Goal: Task Accomplishment & Management: Manage account settings

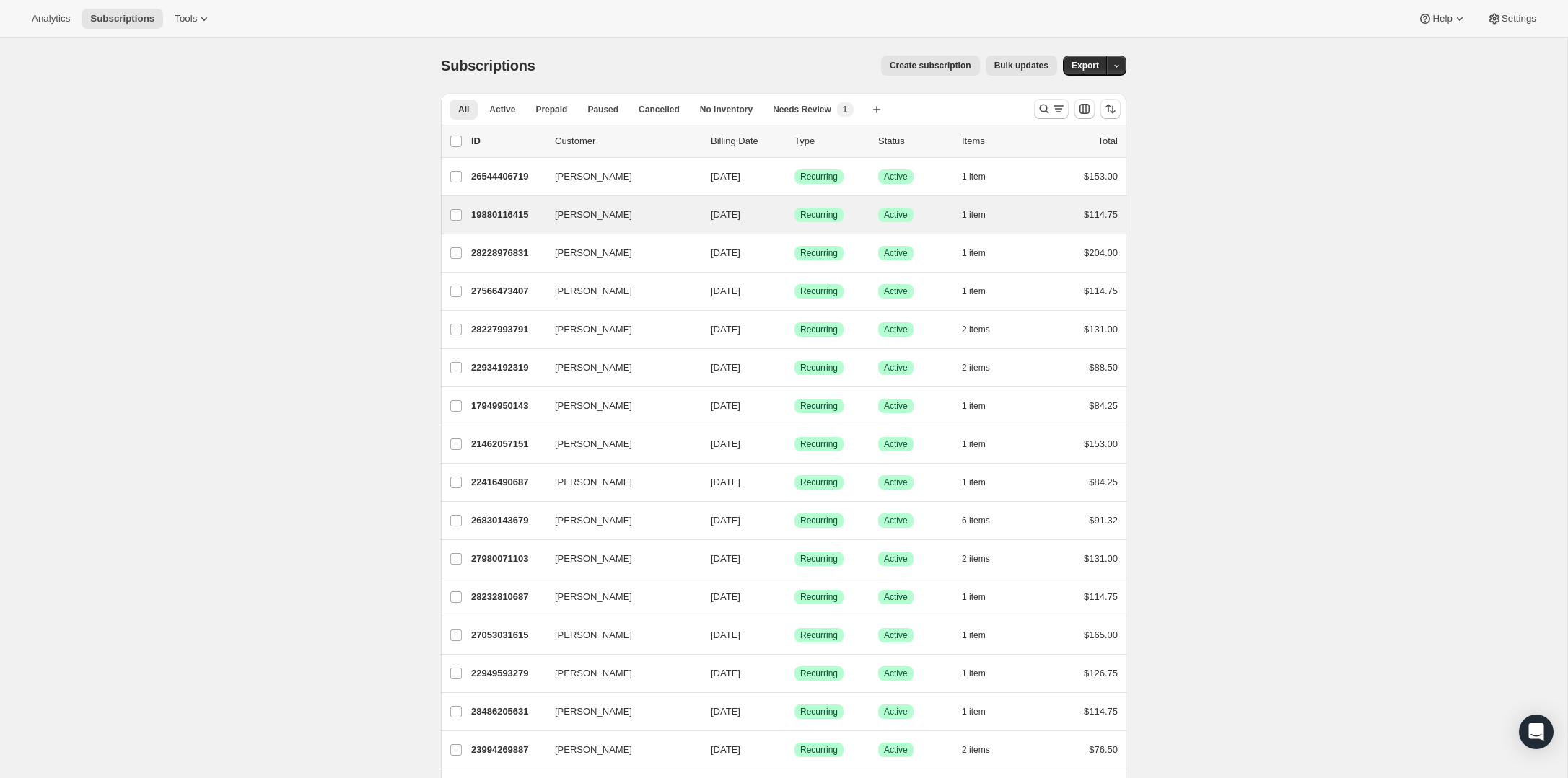
scroll to position [19, 0]
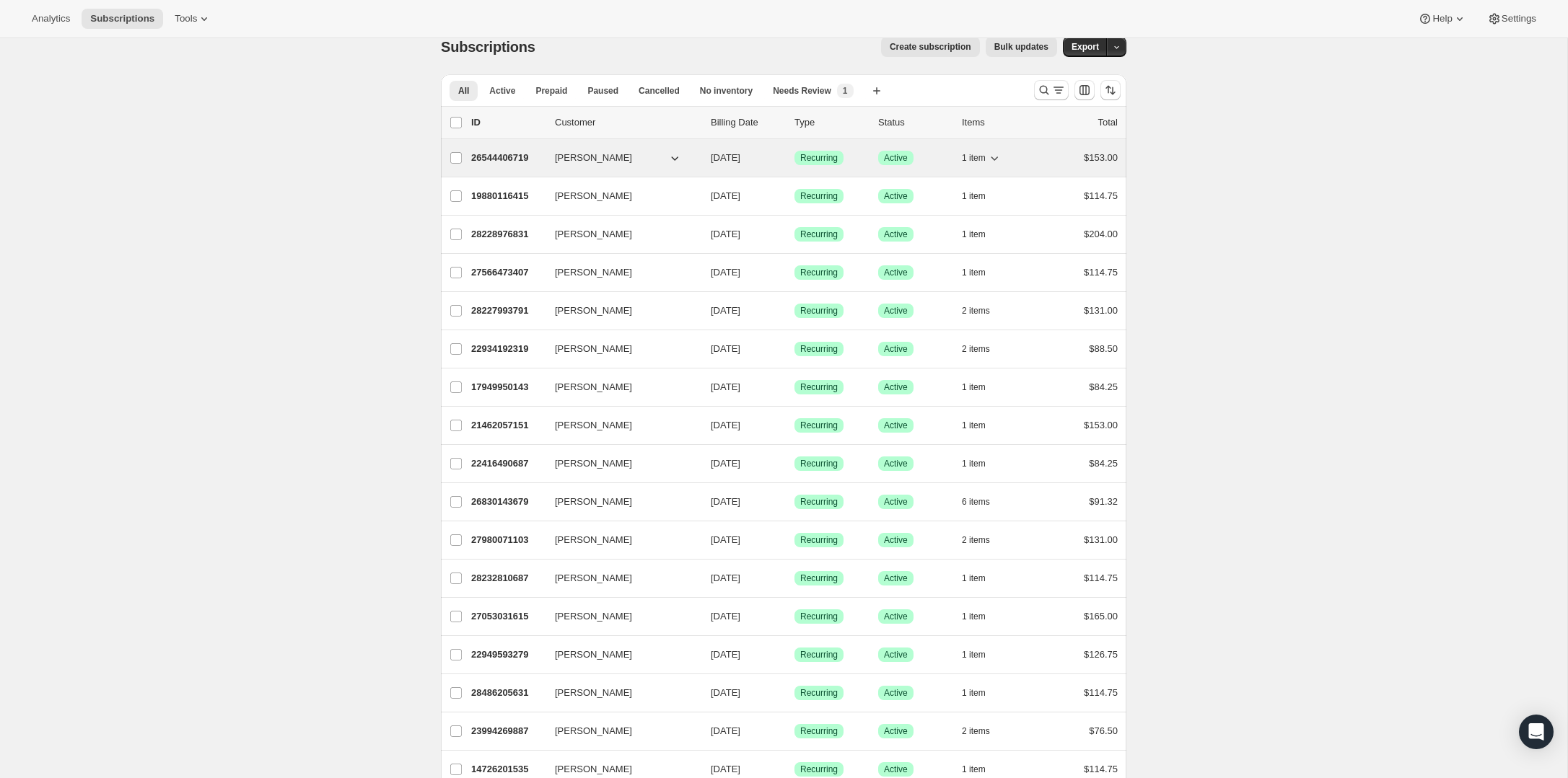
click at [588, 157] on span "[PERSON_NAME]" at bounding box center [593, 158] width 77 height 15
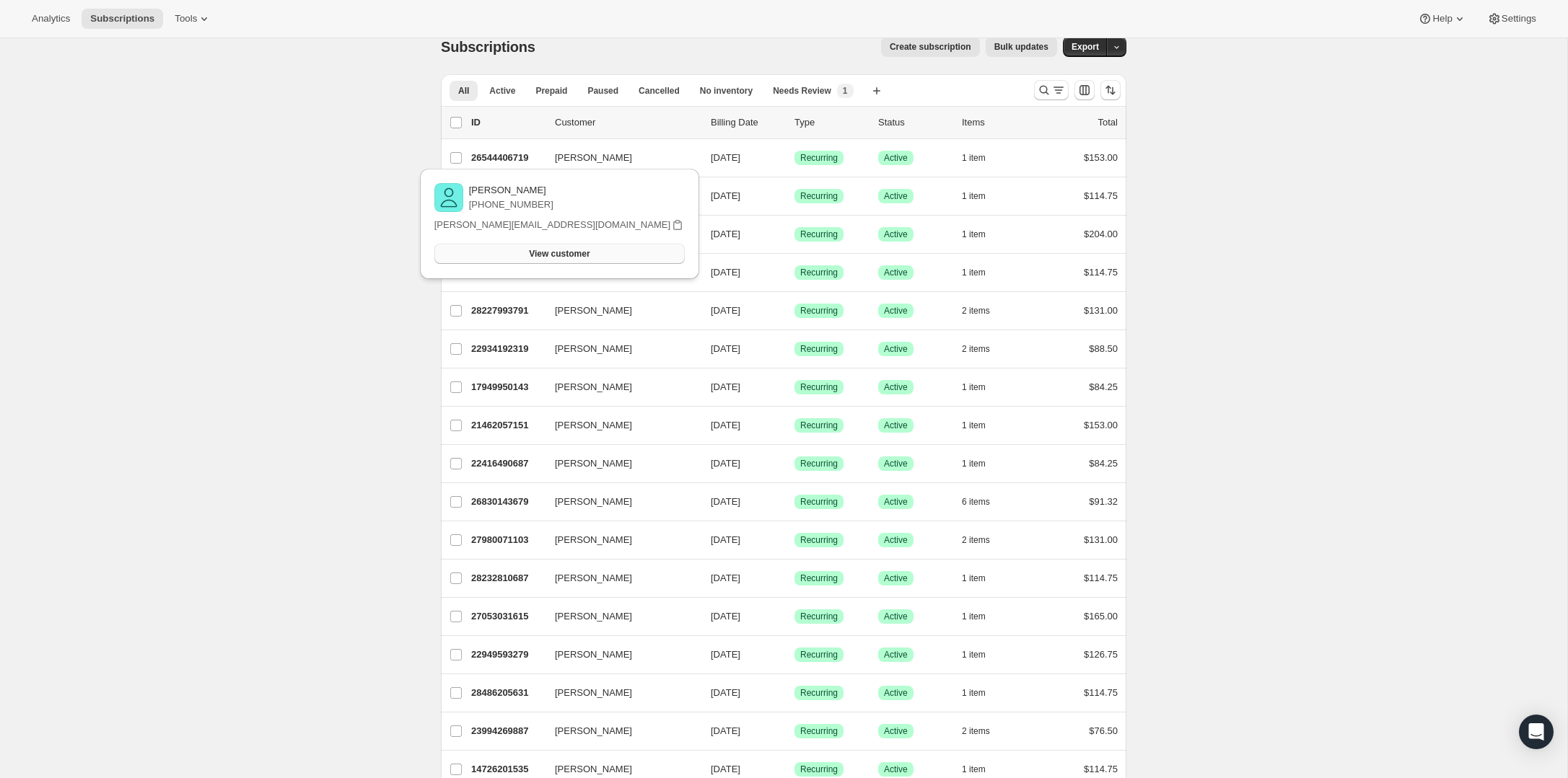
click at [597, 247] on button "View customer" at bounding box center [559, 254] width 251 height 20
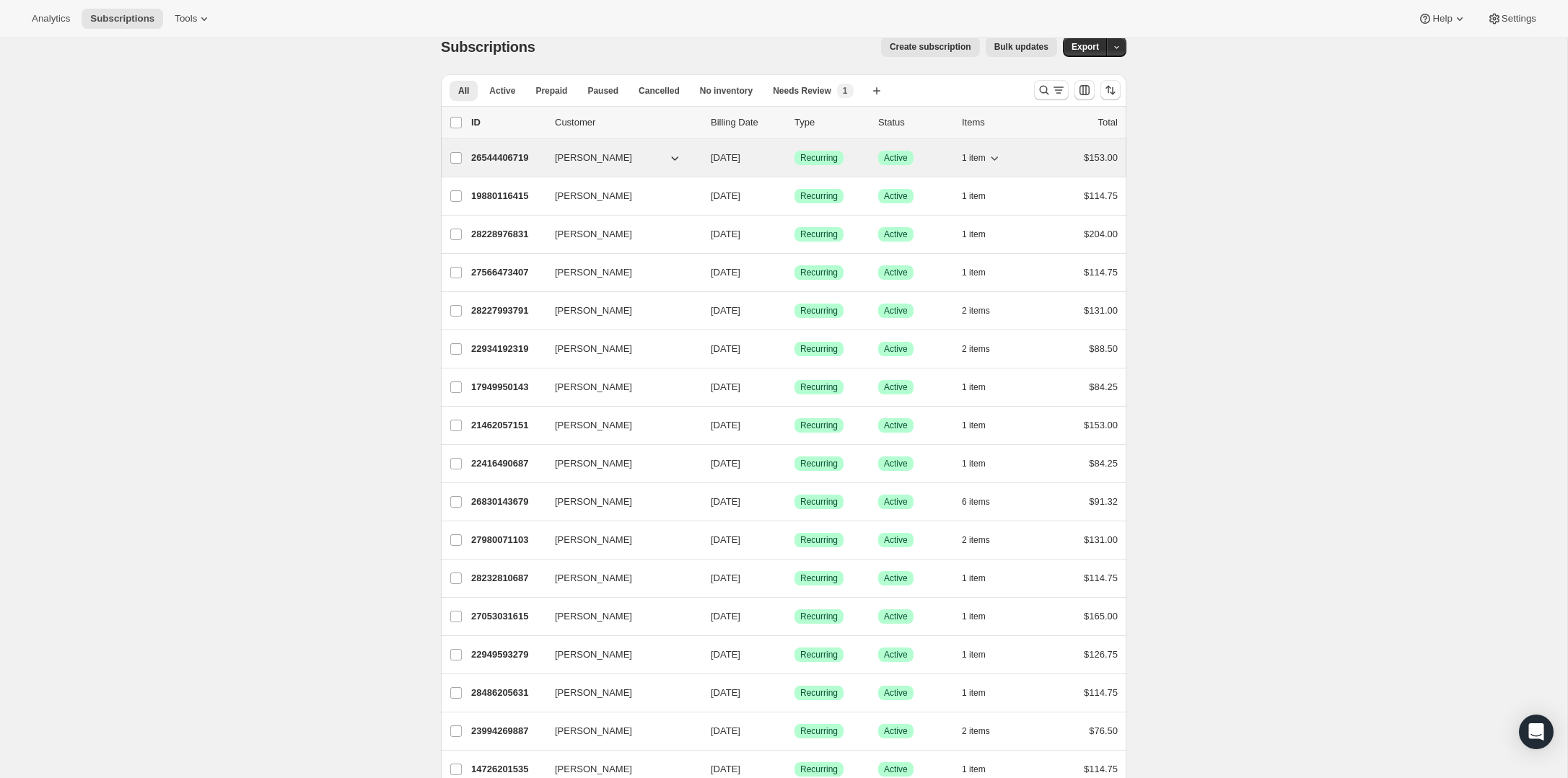
click at [520, 158] on p "26544406719" at bounding box center [507, 158] width 72 height 15
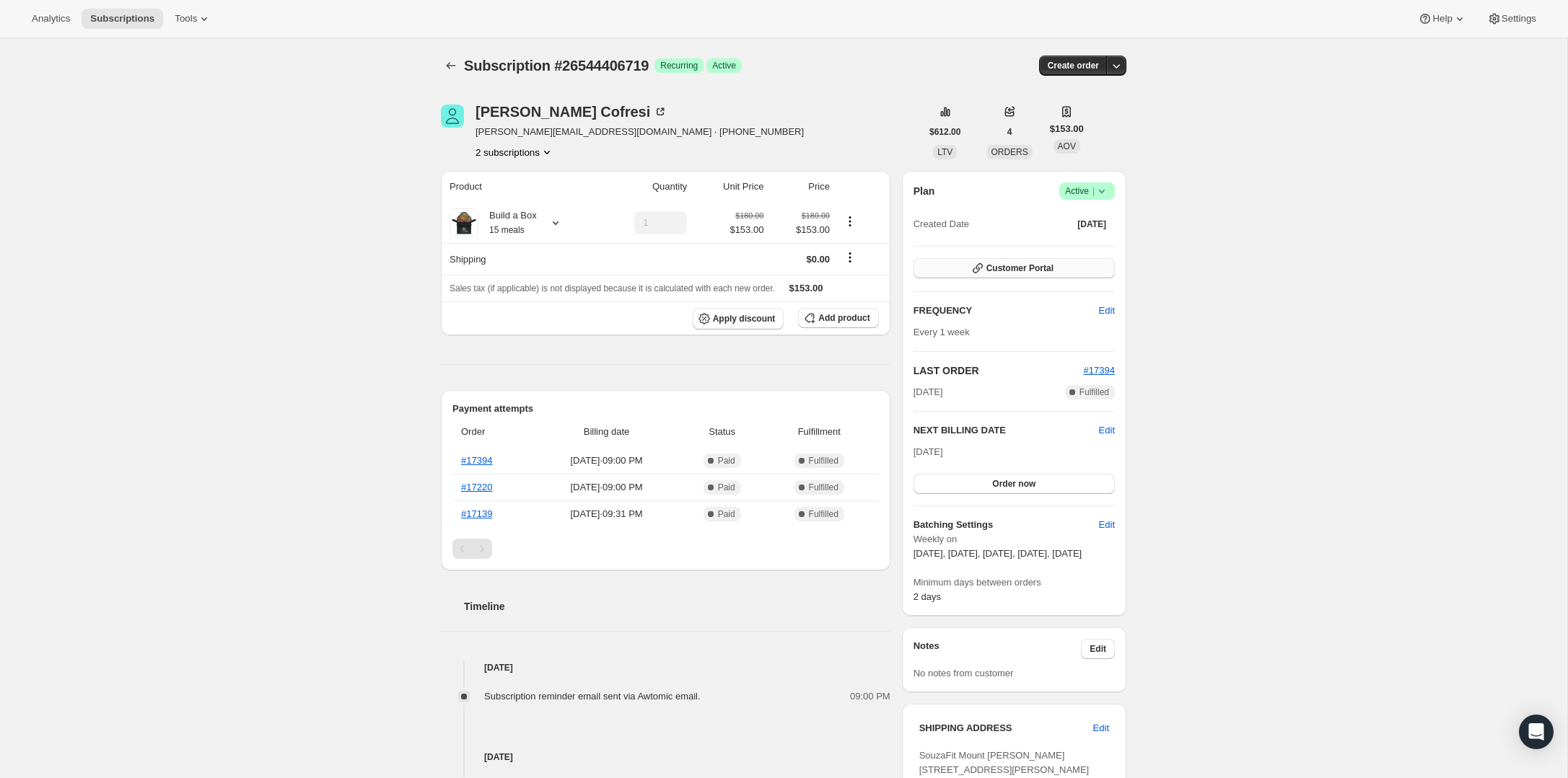
click at [1000, 269] on span "Customer Portal" at bounding box center [1020, 269] width 67 height 11
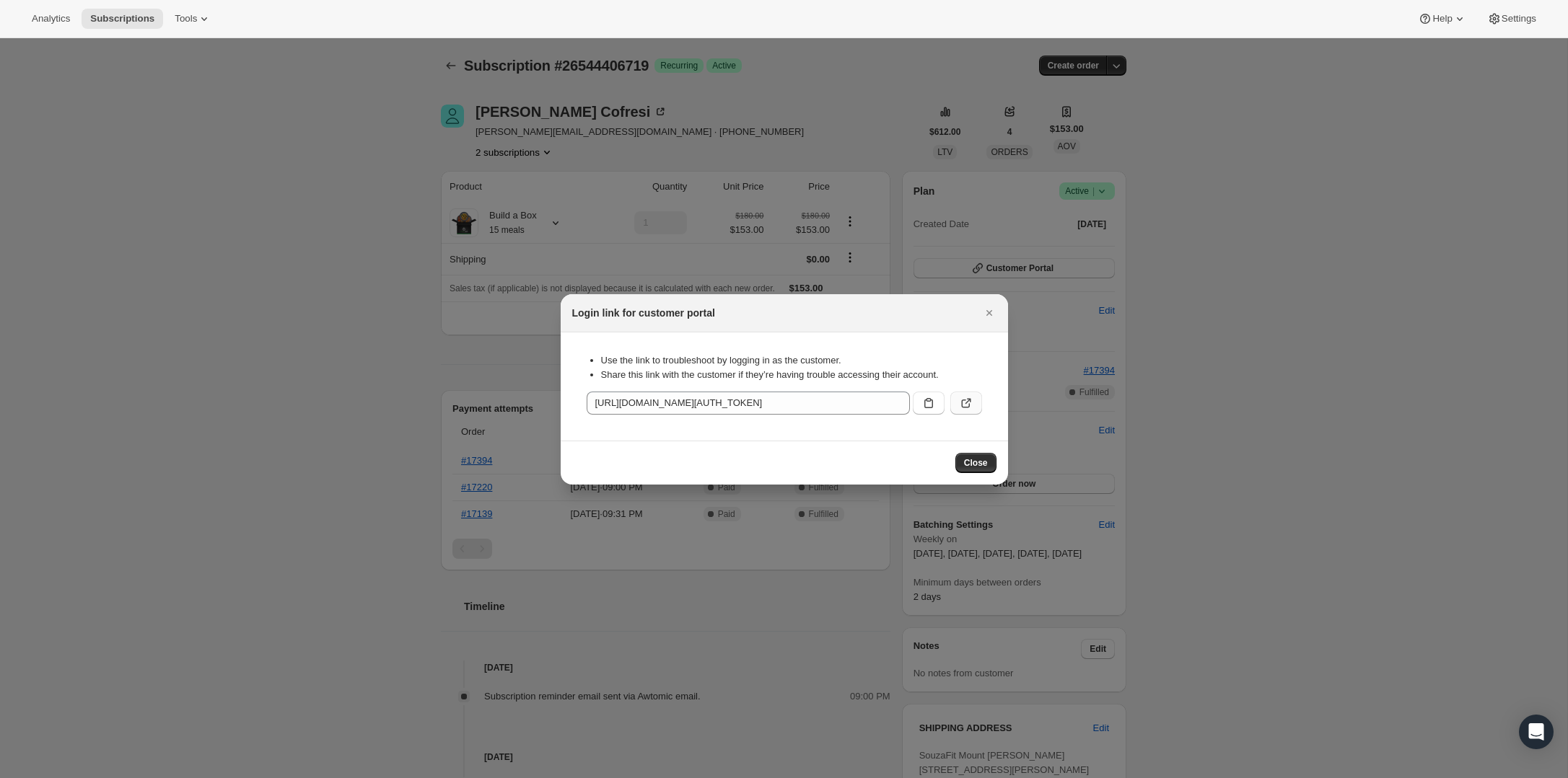
click at [970, 406] on icon ":rc2:" at bounding box center [967, 403] width 15 height 15
click at [993, 309] on icon "Close" at bounding box center [989, 313] width 15 height 15
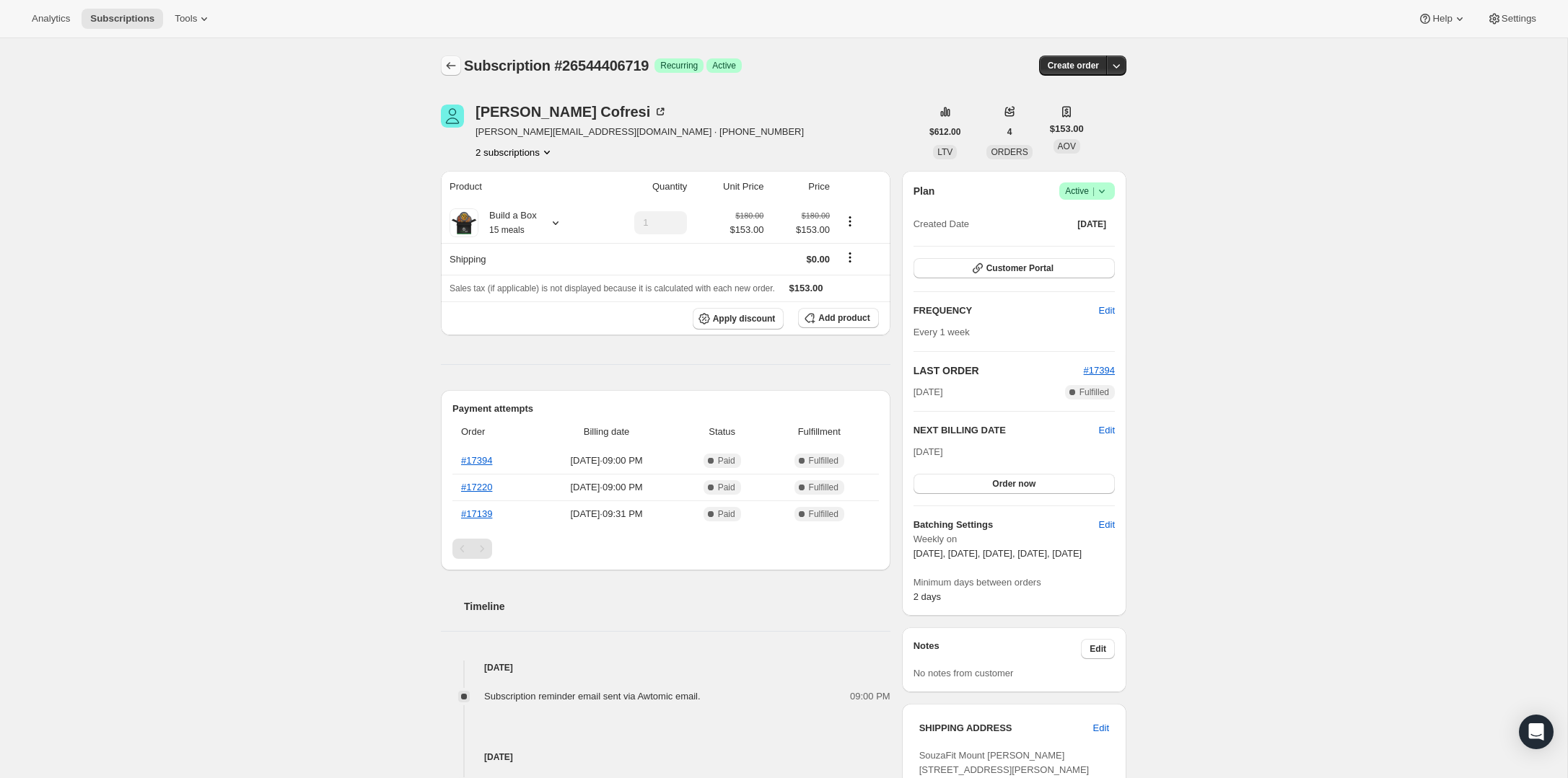
click at [456, 72] on icon "Subscriptions" at bounding box center [451, 66] width 15 height 15
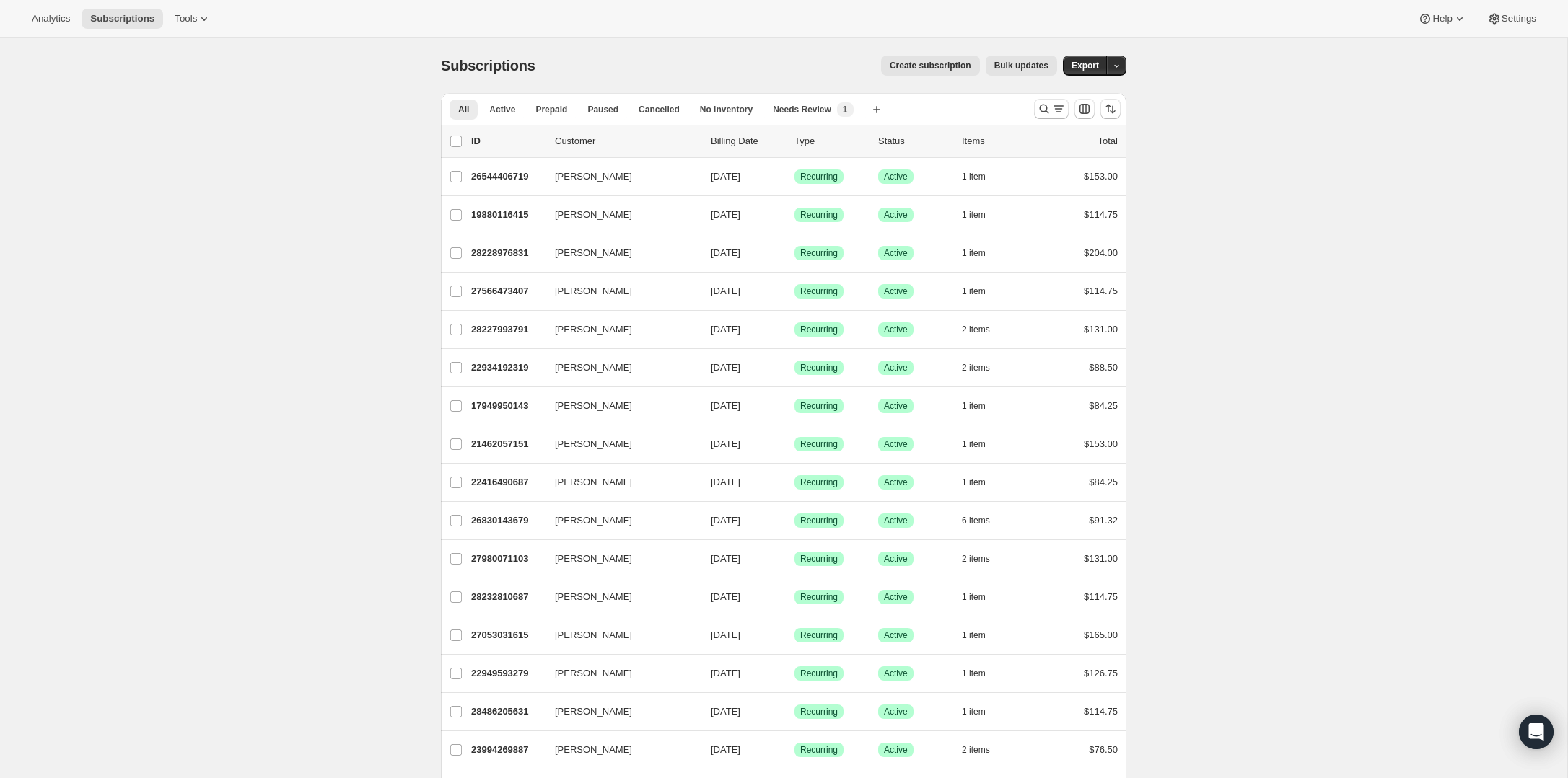
click at [205, 29] on div "Analytics Subscriptions Tools Help Settings" at bounding box center [784, 19] width 1568 height 38
click at [205, 21] on icon at bounding box center [205, 19] width 15 height 15
click at [186, 6] on div "Analytics Subscriptions Tools Help Settings" at bounding box center [784, 19] width 1568 height 38
click at [196, 22] on span "Tools" at bounding box center [186, 19] width 23 height 11
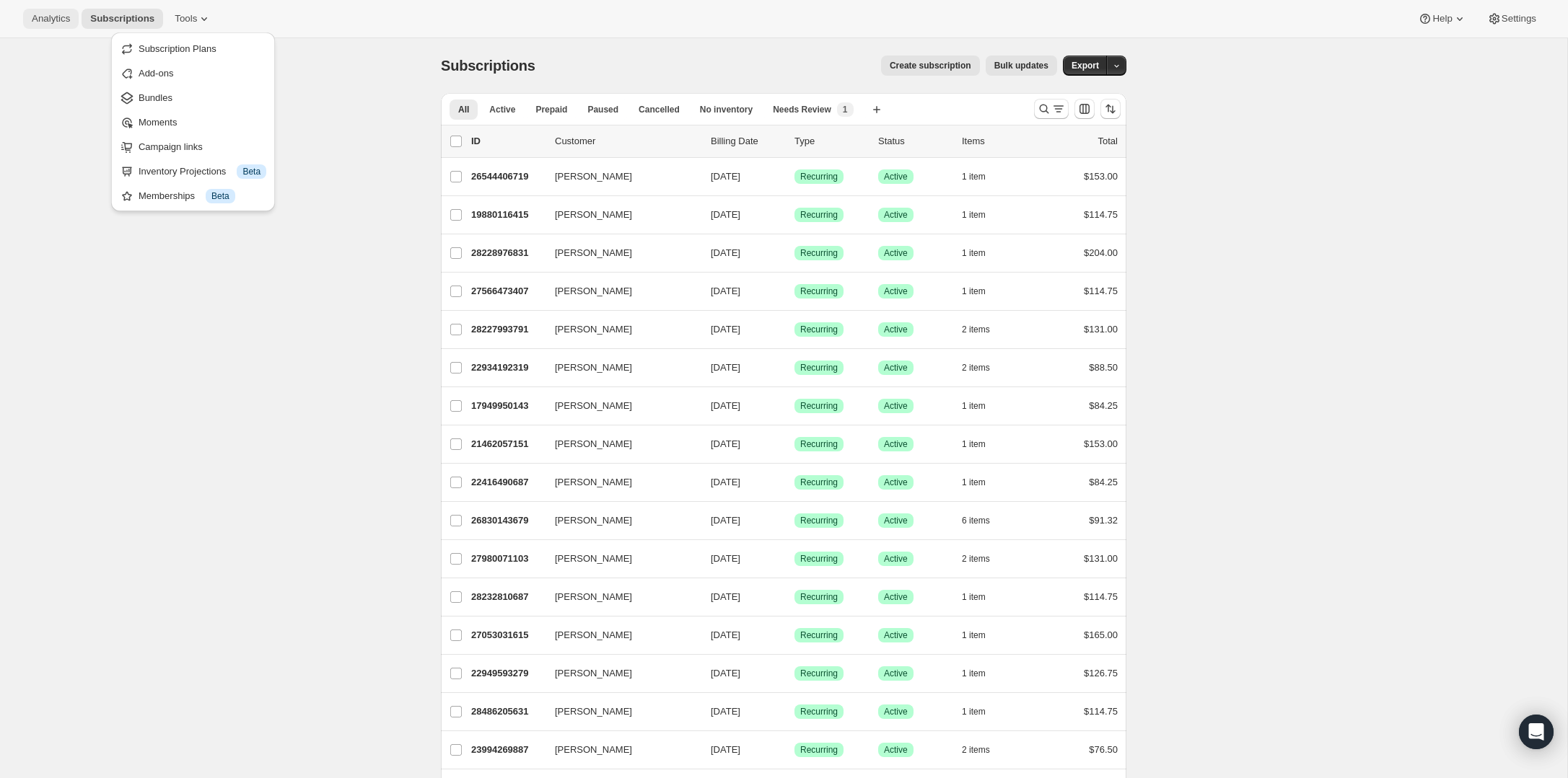
click at [52, 25] on button "Analytics" at bounding box center [50, 19] width 55 height 20
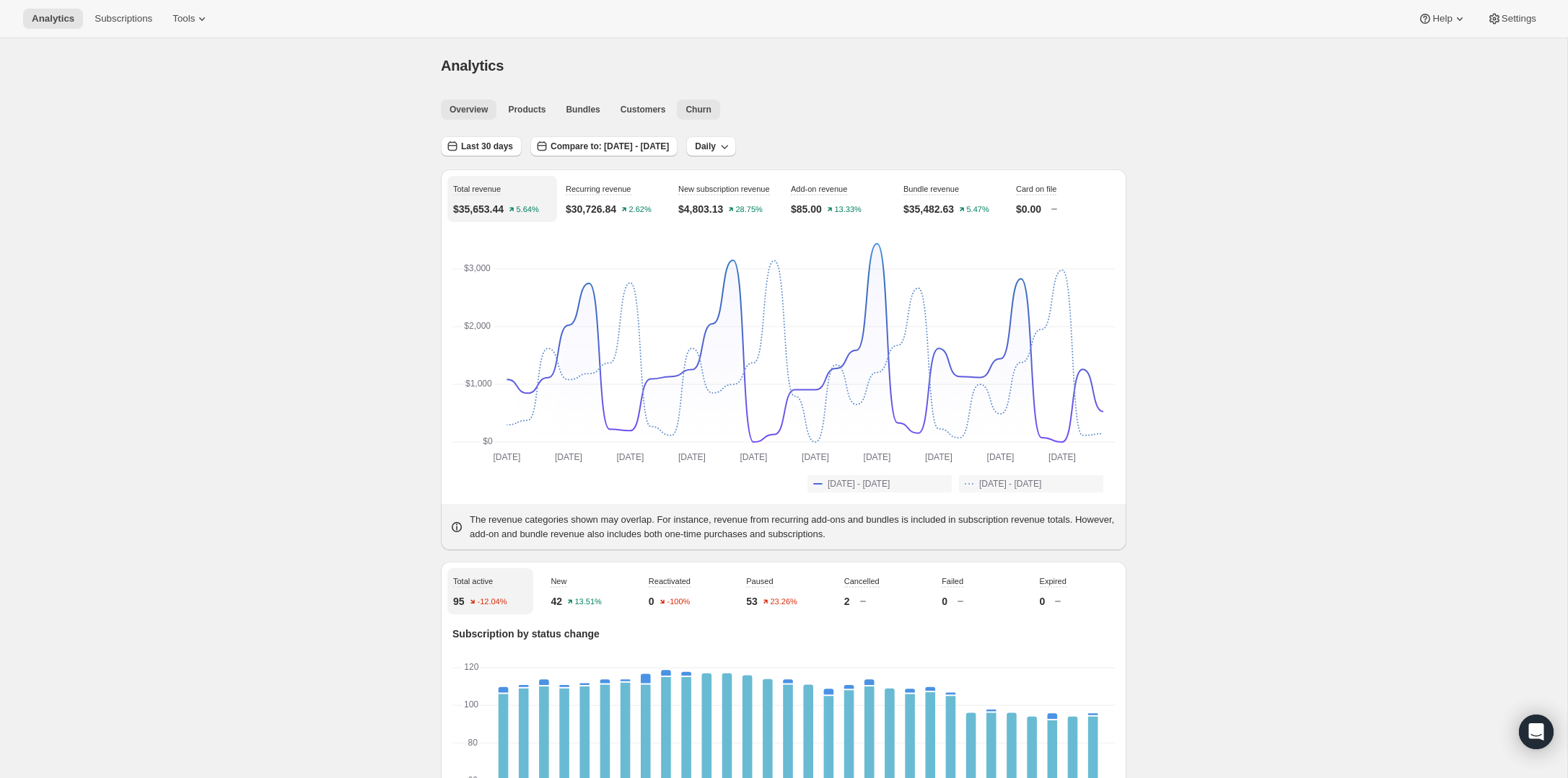
click at [717, 109] on button "Churn" at bounding box center [698, 110] width 42 height 20
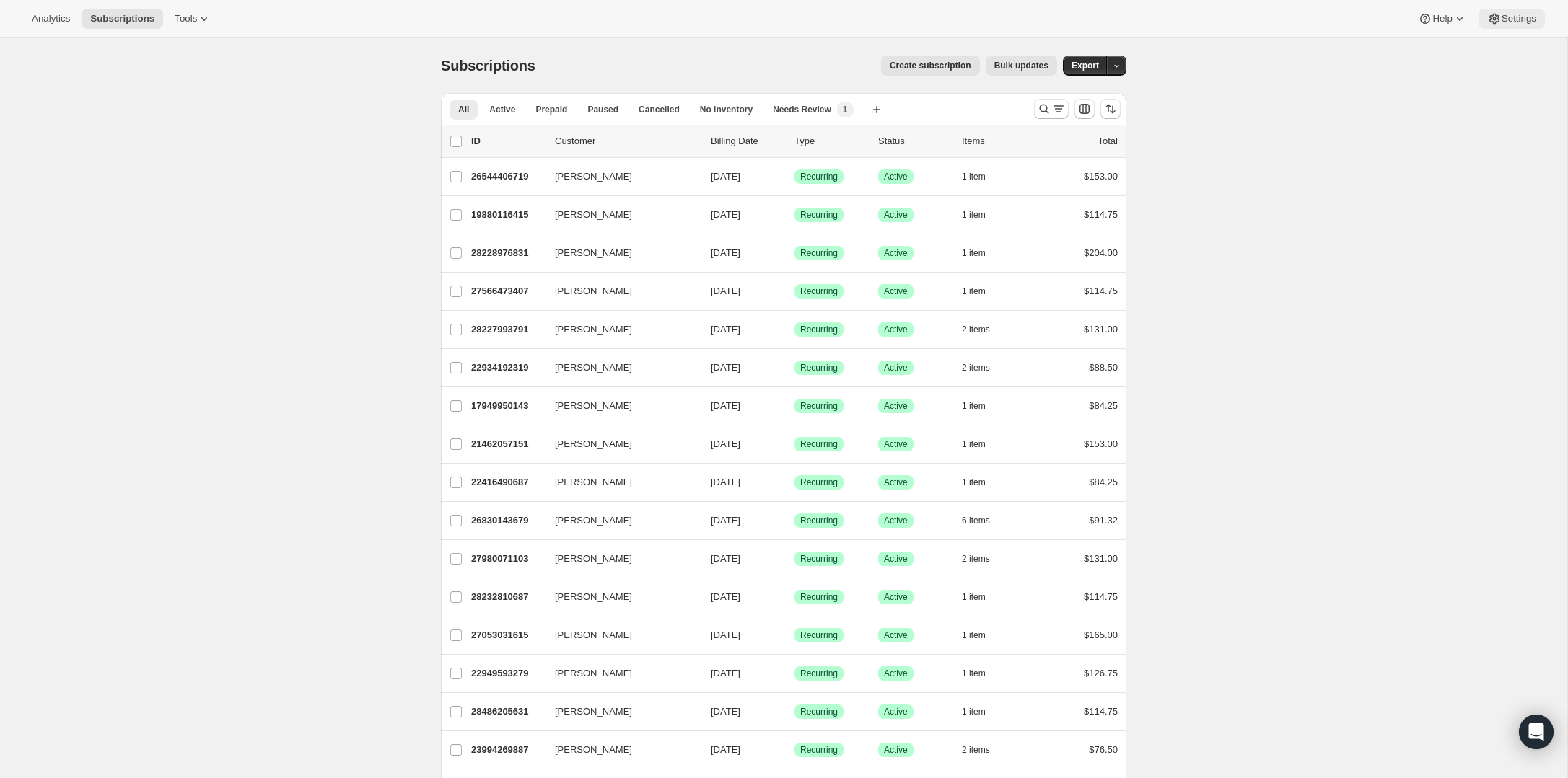
click at [1503, 13] on span "Settings" at bounding box center [1518, 19] width 35 height 11
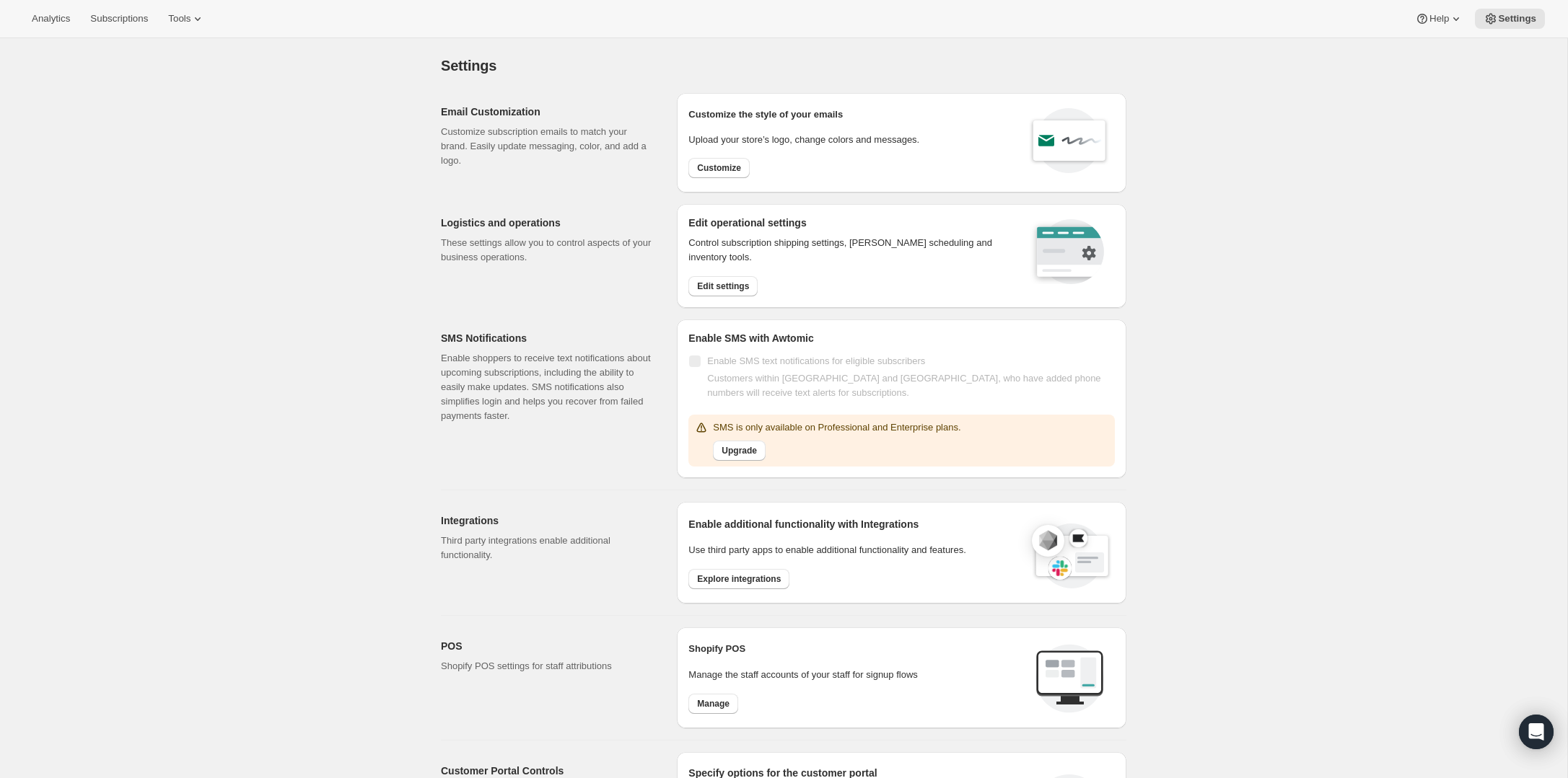
click at [523, 127] on p "Customize subscription emails to match your brand. Easily update messaging, col…" at bounding box center [547, 146] width 213 height 43
click at [480, 114] on h2 "Email Customization" at bounding box center [547, 112] width 213 height 15
click at [826, 226] on h2 "Edit operational settings" at bounding box center [849, 223] width 322 height 15
click at [733, 163] on span "Customize" at bounding box center [719, 168] width 44 height 11
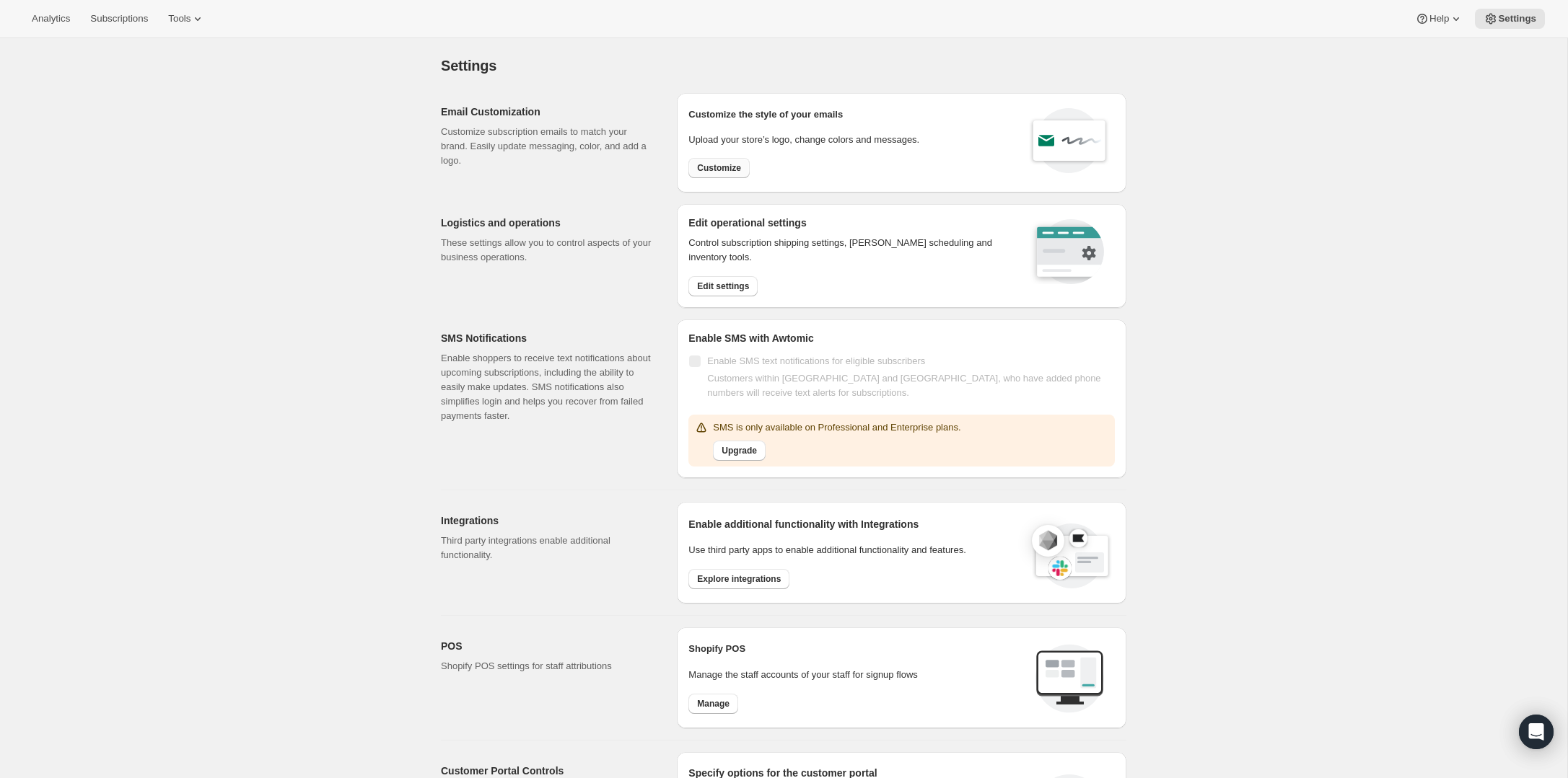
select select "subscriptionMessage"
select select "5"
select select "15"
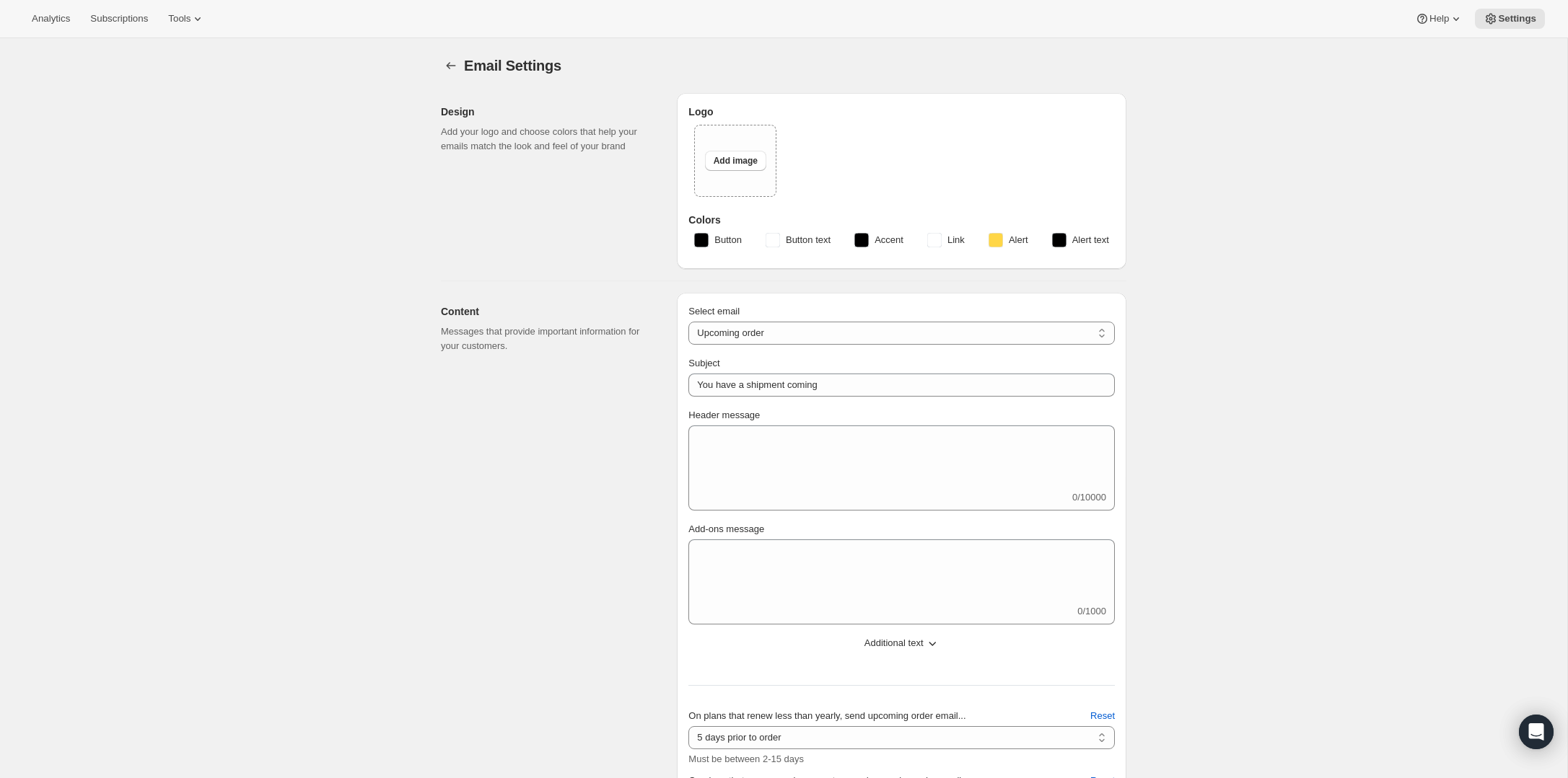
type input "SouzaFit"
click at [446, 66] on icon "Settings" at bounding box center [451, 66] width 15 height 15
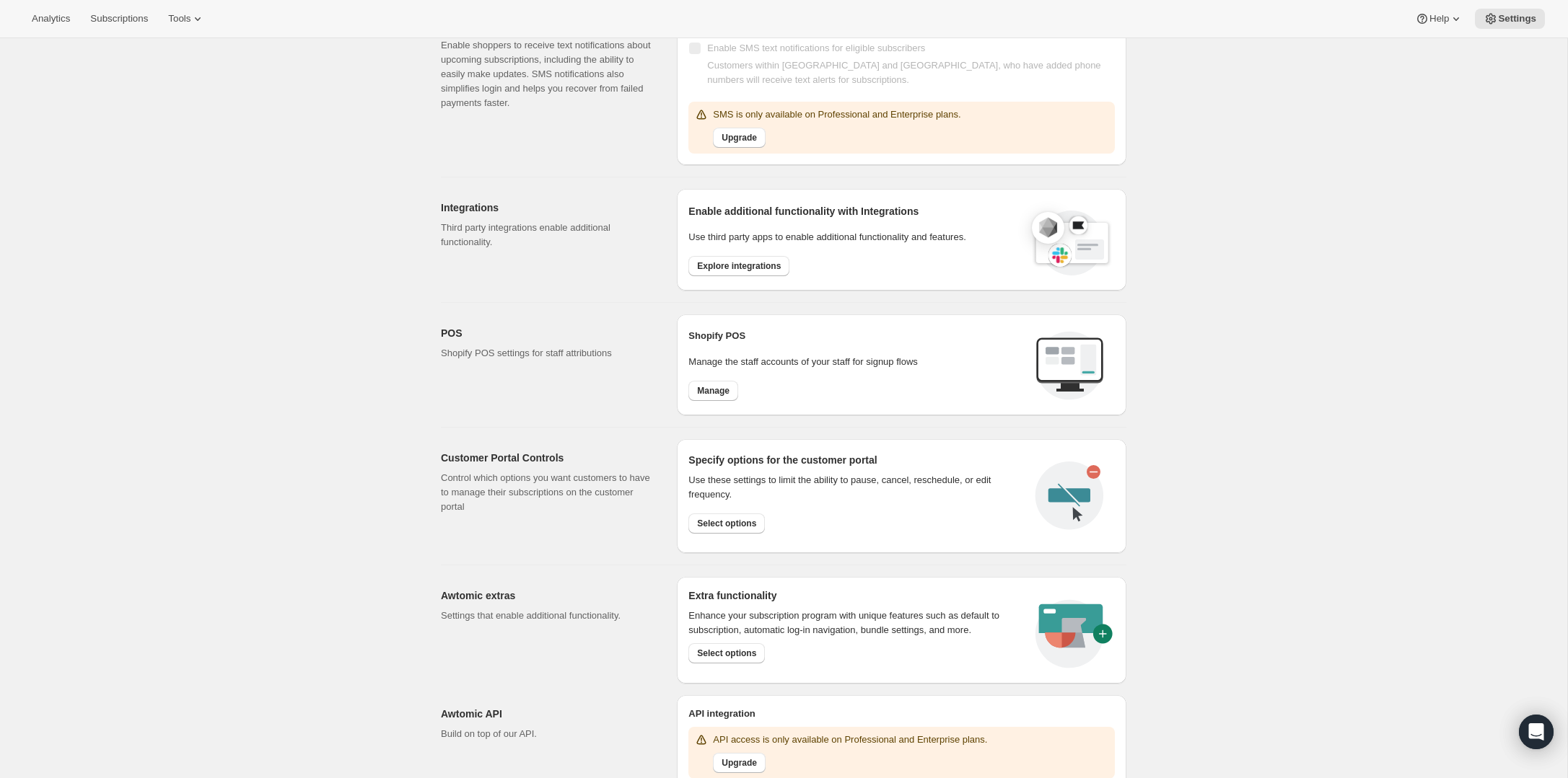
scroll to position [367, 0]
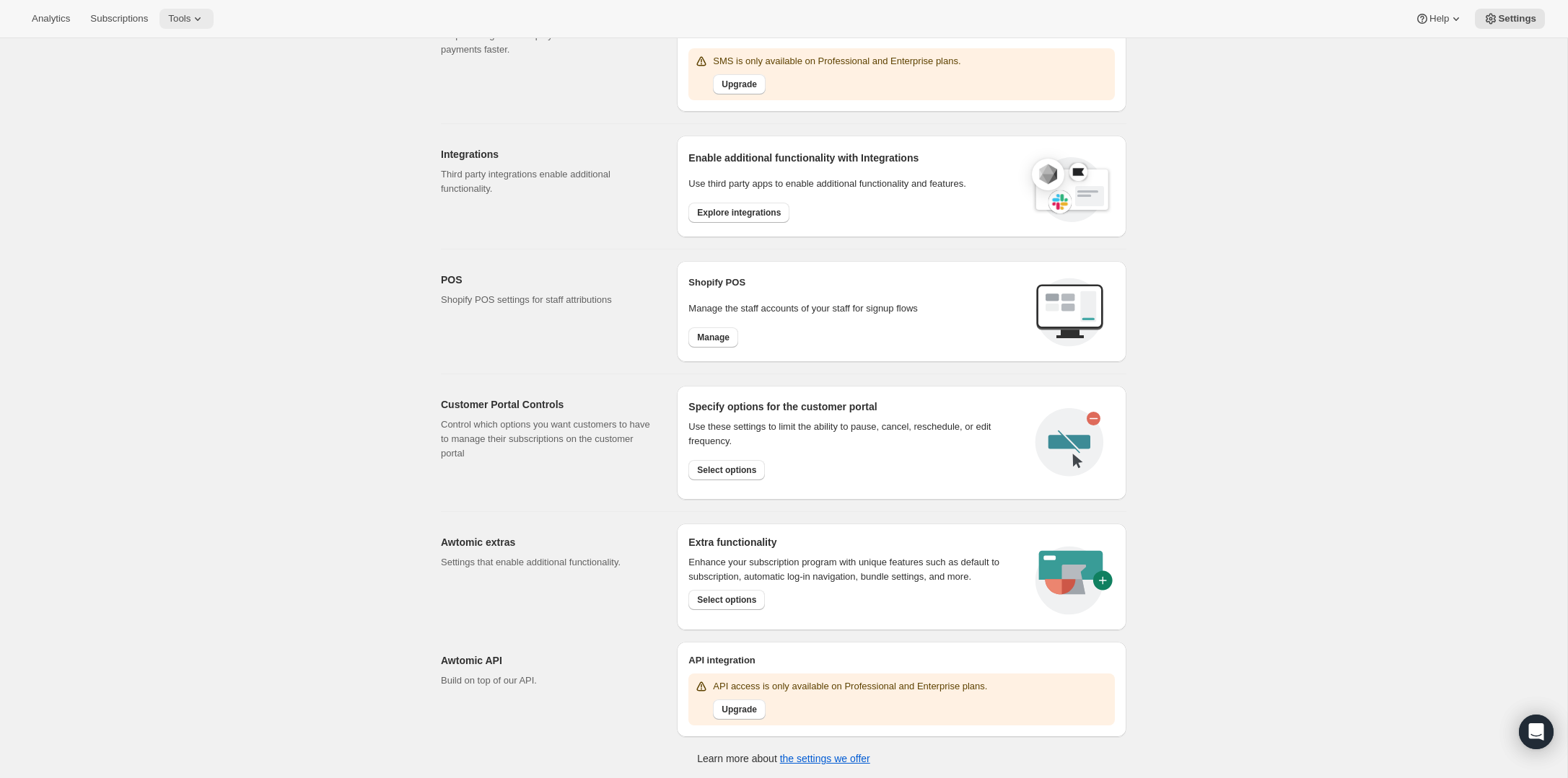
click at [209, 28] on button "Tools" at bounding box center [187, 19] width 54 height 20
click at [361, 221] on div "Settings. This page is ready Settings Email Customization Customize subscriptio…" at bounding box center [783, 226] width 1567 height 1109
